Goal: Task Accomplishment & Management: Use online tool/utility

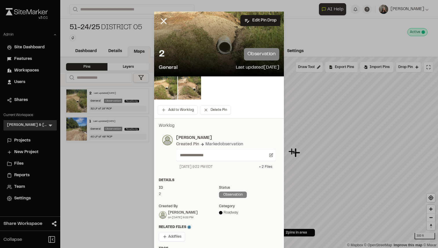
click at [265, 165] on div "+ 2 File s" at bounding box center [265, 167] width 13 height 5
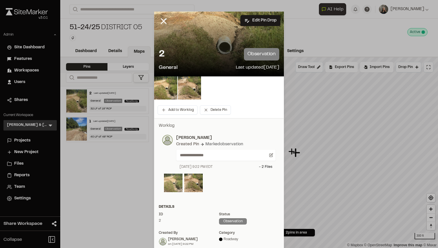
click at [172, 180] on img at bounding box center [173, 183] width 19 height 19
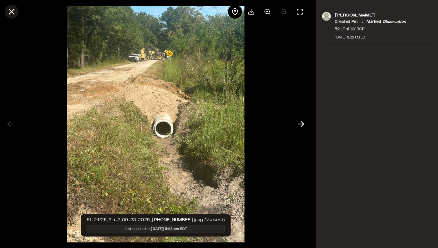
click at [14, 16] on icon at bounding box center [12, 12] width 10 height 10
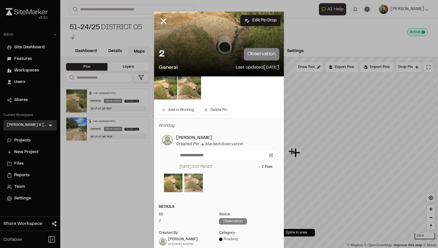
click at [197, 181] on img at bounding box center [193, 183] width 19 height 19
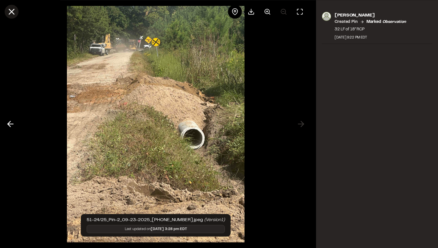
click at [16, 14] on icon at bounding box center [12, 12] width 10 height 10
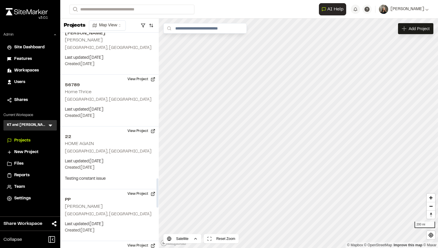
scroll to position [1010, 0]
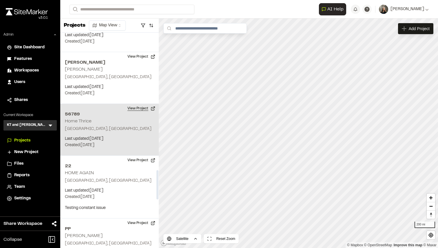
click at [130, 110] on button "View Project" at bounding box center [141, 108] width 35 height 9
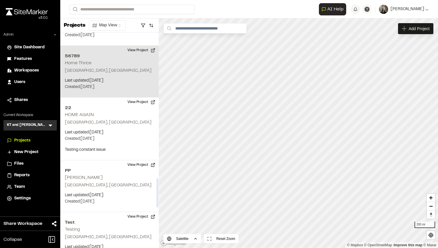
scroll to position [1072, 0]
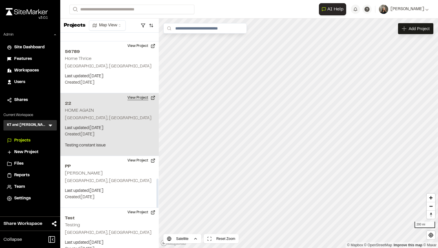
click at [136, 99] on button "View Project" at bounding box center [141, 97] width 35 height 9
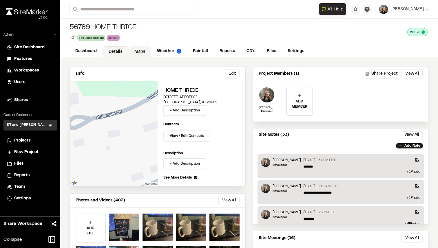
click at [134, 54] on link "Maps" at bounding box center [139, 51] width 23 height 11
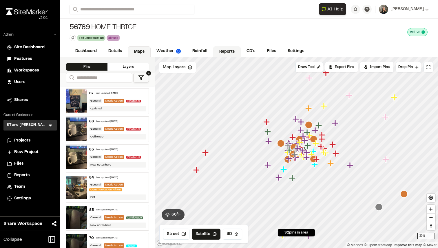
click at [219, 50] on link "Reports" at bounding box center [227, 51] width 28 height 11
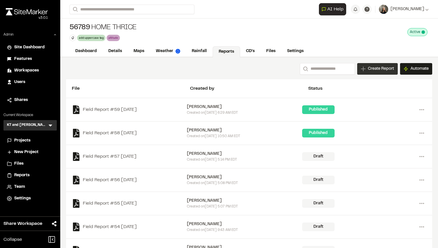
click at [376, 69] on span "Create Report" at bounding box center [381, 69] width 26 height 6
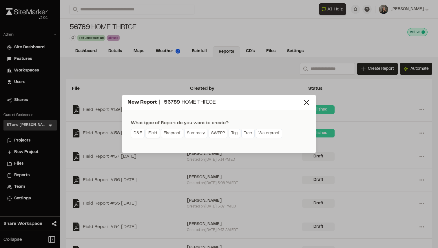
click at [149, 136] on link "Field" at bounding box center [153, 133] width 14 height 9
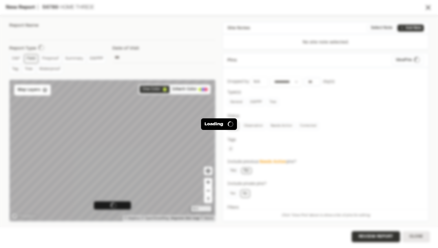
type input "**********"
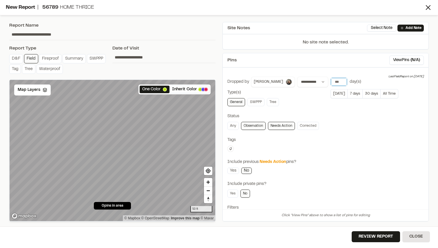
click at [331, 80] on input "number" at bounding box center [339, 82] width 16 height 8
click at [381, 91] on button "All Time" at bounding box center [390, 93] width 18 height 9
click at [371, 233] on button "Review Report" at bounding box center [376, 236] width 48 height 11
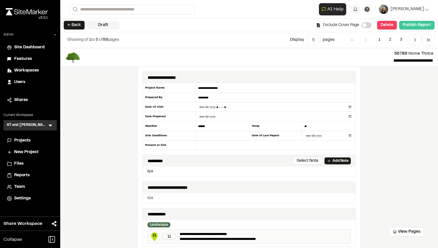
click at [409, 27] on button "Publish Report" at bounding box center [416, 25] width 35 height 9
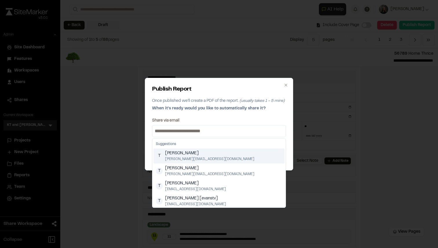
click at [247, 132] on input at bounding box center [219, 131] width 131 height 9
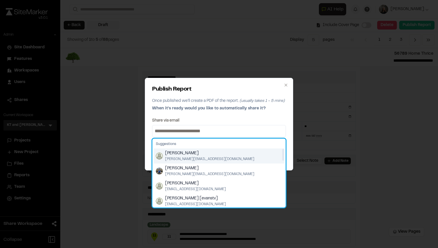
click at [225, 154] on div "Tom Evans tom@sitemarker.com" at bounding box center [219, 156] width 131 height 15
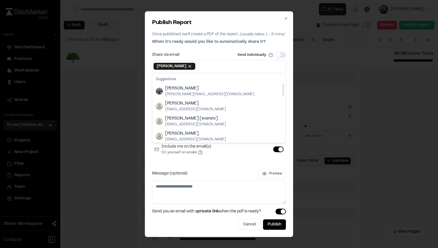
click at [231, 162] on div "Include link in email(s) Include link with specific access Restrict access to s…" at bounding box center [219, 120] width 134 height 83
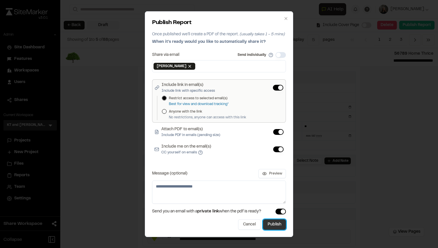
click at [274, 223] on button "Publish" at bounding box center [274, 225] width 23 height 10
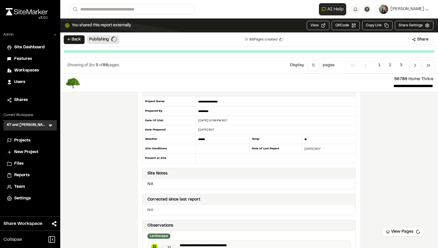
scroll to position [14, 0]
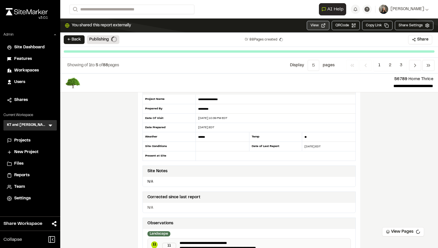
click at [318, 26] on button "View" at bounding box center [318, 25] width 23 height 9
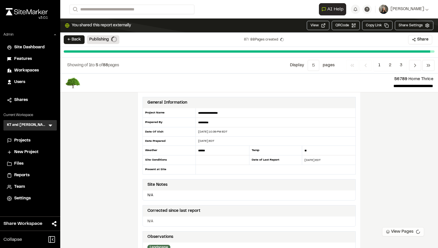
click at [399, 231] on button "View Pages" at bounding box center [403, 231] width 42 height 9
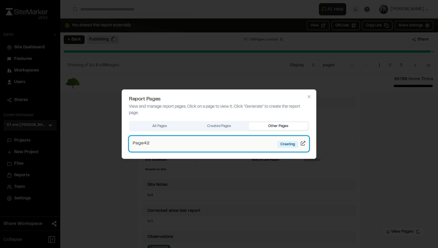
click at [304, 142] on icon at bounding box center [303, 143] width 5 height 5
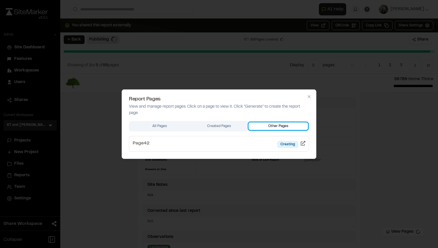
click at [279, 59] on body "Close sidebar v 3.0.1 Admin Site Dashboard Features Workspaces Users Shares Cur…" at bounding box center [219, 124] width 438 height 248
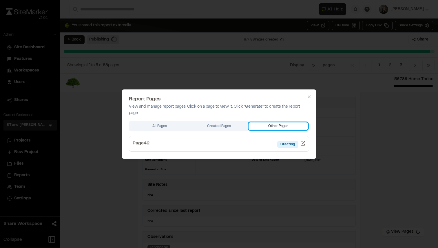
click at [276, 62] on body "Close sidebar v 3.0.1 Admin Site Dashboard Features Workspaces Users Shares Cur…" at bounding box center [219, 124] width 438 height 248
click at [358, 118] on div at bounding box center [219, 124] width 438 height 248
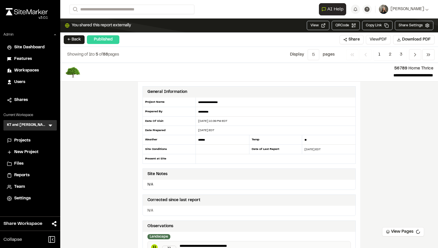
click at [376, 39] on button "View PDF" at bounding box center [378, 39] width 25 height 9
